Goal: Task Accomplishment & Management: Use online tool/utility

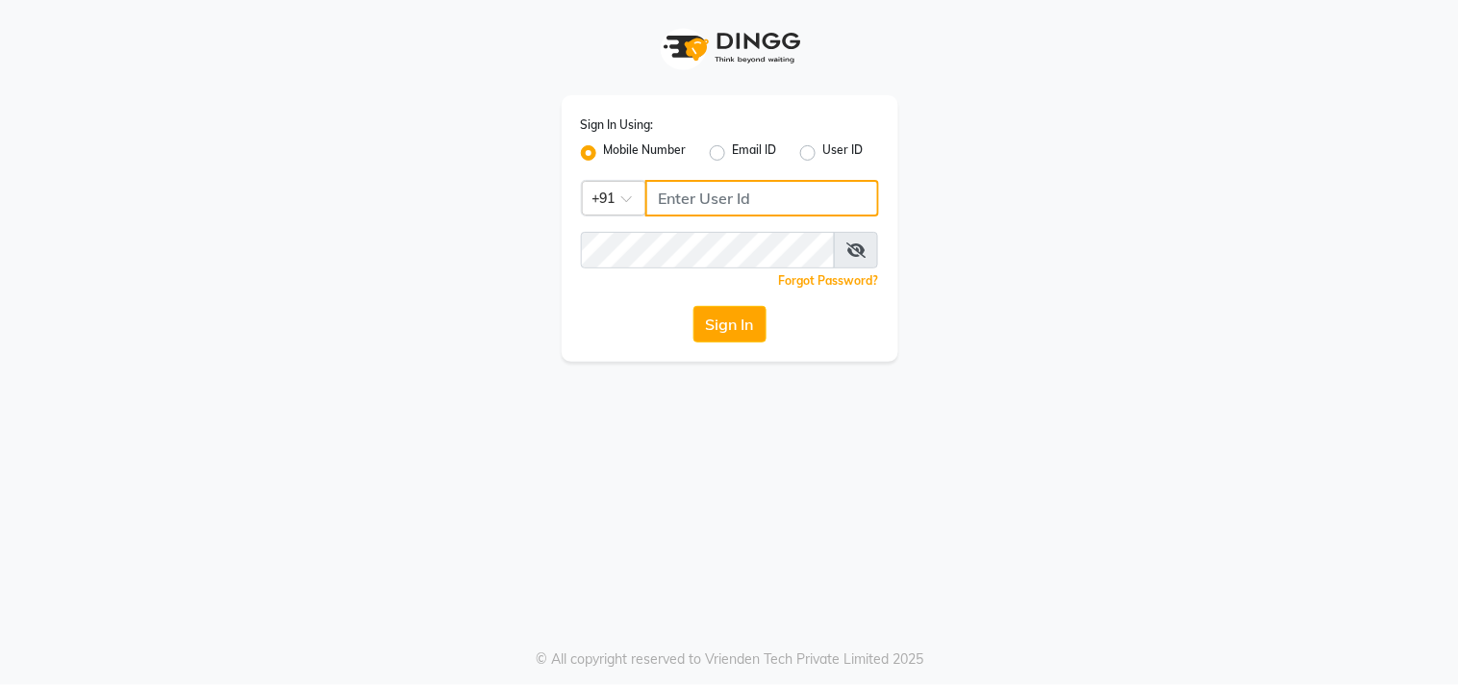
click at [685, 208] on input "Username" at bounding box center [762, 198] width 234 height 37
type input "9606996635"
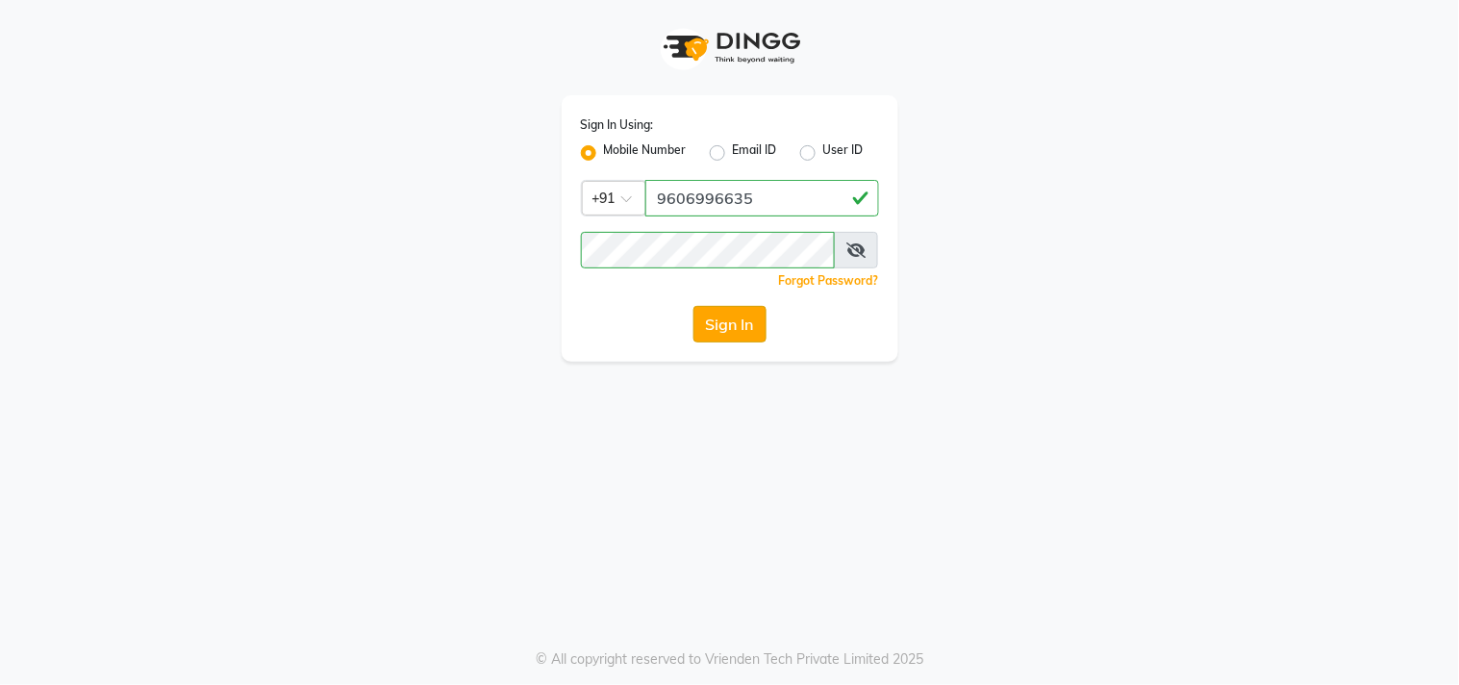
click at [728, 312] on button "Sign In" at bounding box center [729, 324] width 73 height 37
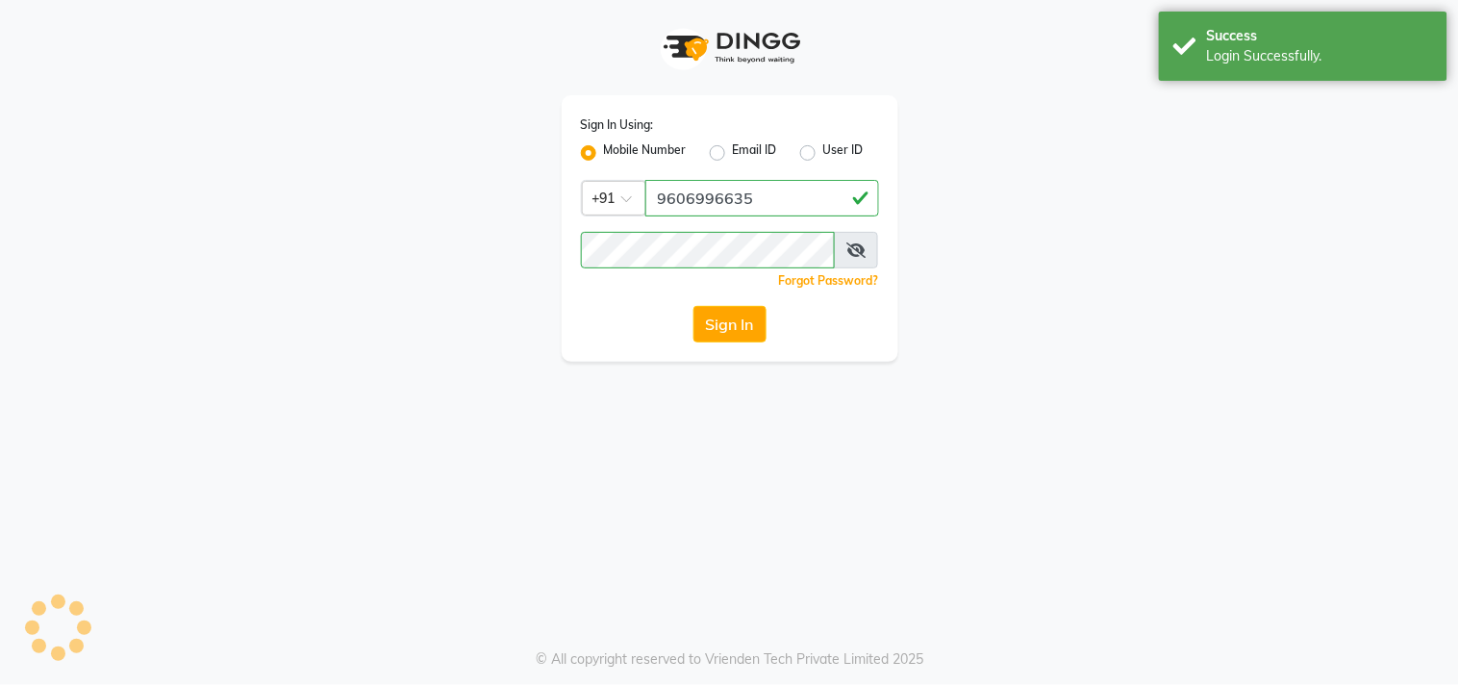
select select "service"
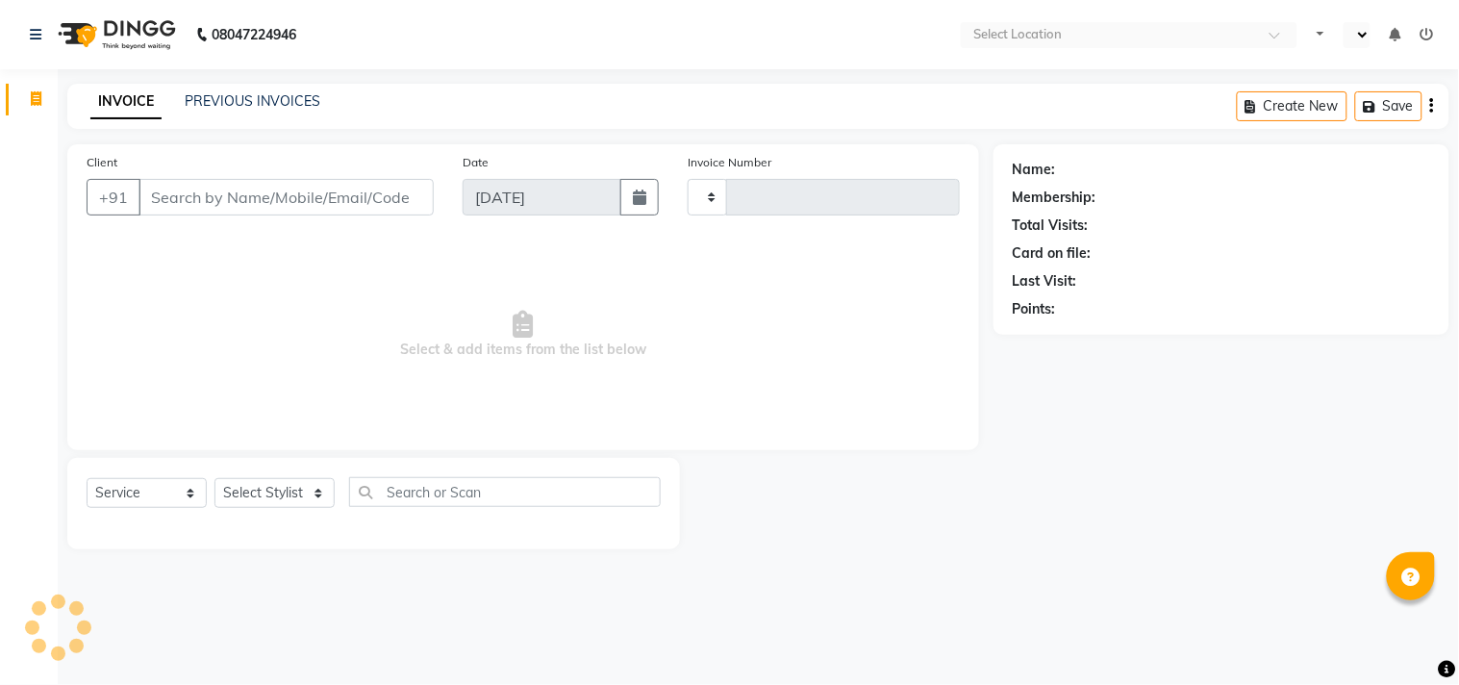
select select "en"
type input "3003"
select select "7345"
